Goal: Find specific page/section: Find specific page/section

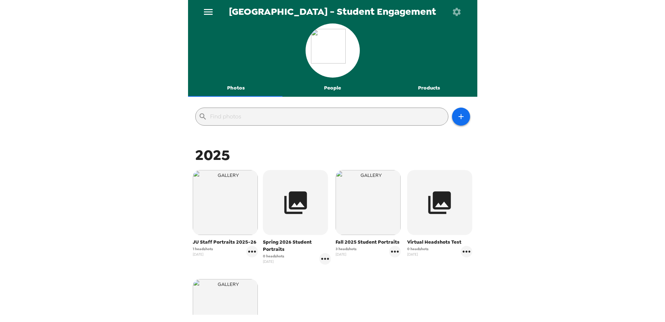
click at [460, 10] on icon "button" at bounding box center [456, 12] width 8 height 8
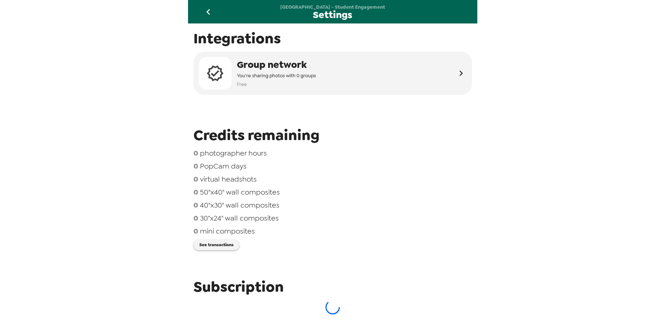
click at [205, 11] on icon "go back" at bounding box center [208, 12] width 12 height 12
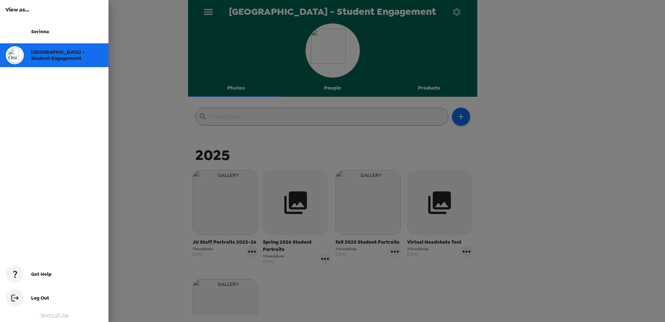
click at [35, 28] on div "Serinna" at bounding box center [54, 32] width 108 height 24
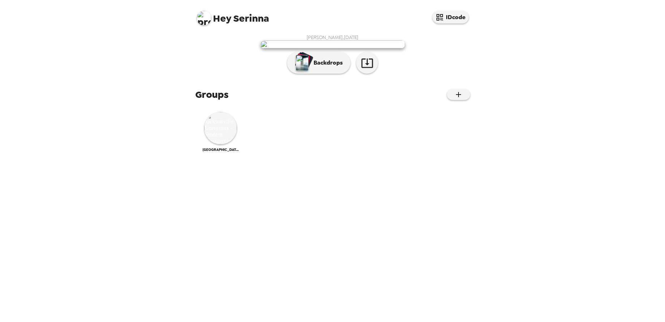
scroll to position [17, 0]
click at [317, 67] on p "Backdrops" at bounding box center [326, 63] width 33 height 9
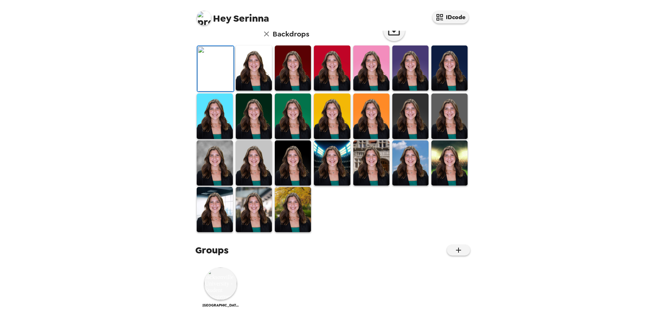
scroll to position [79, 0]
click at [247, 139] on img at bounding box center [254, 116] width 36 height 45
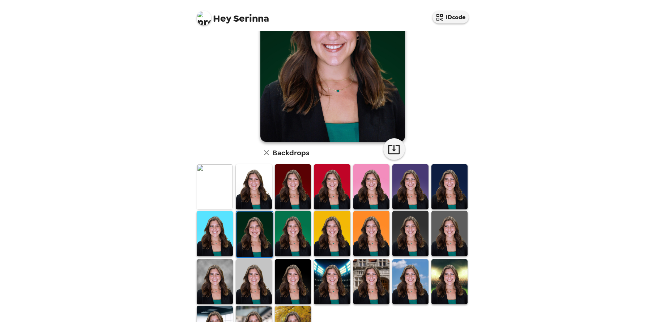
scroll to position [43, 0]
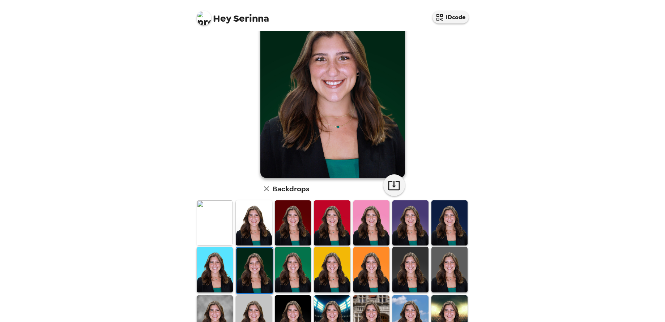
click at [304, 270] on img at bounding box center [293, 269] width 36 height 45
